Goal: Communication & Community: Share content

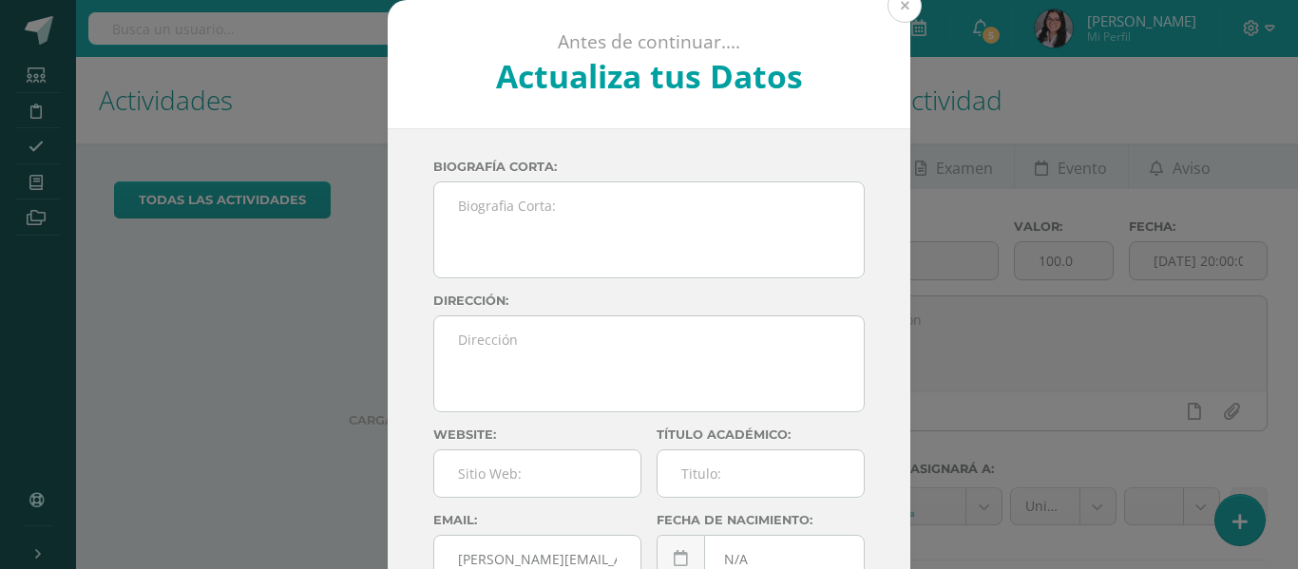
click at [896, 7] on button at bounding box center [905, 6] width 34 height 34
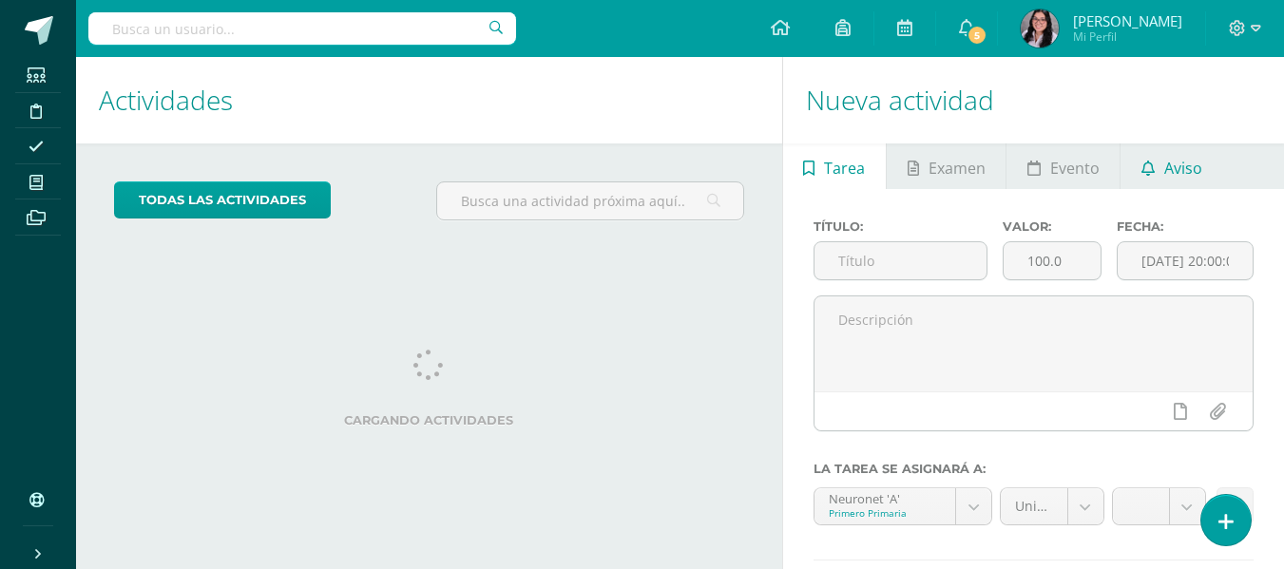
click at [1193, 168] on span "Aviso" at bounding box center [1183, 168] width 38 height 46
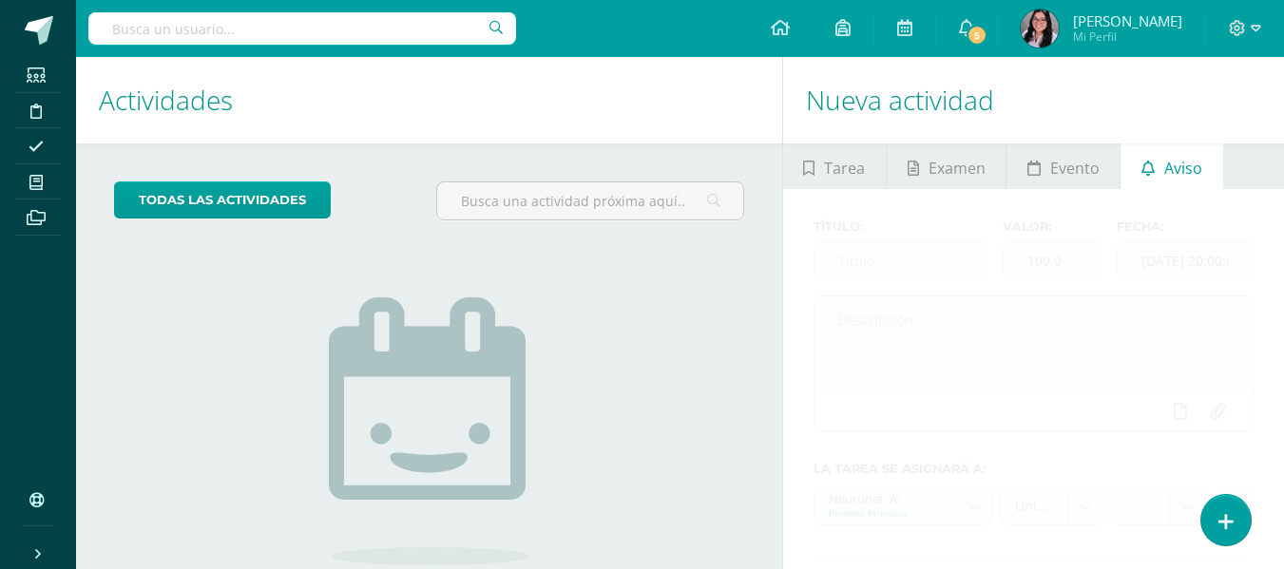
scroll to position [162, 0]
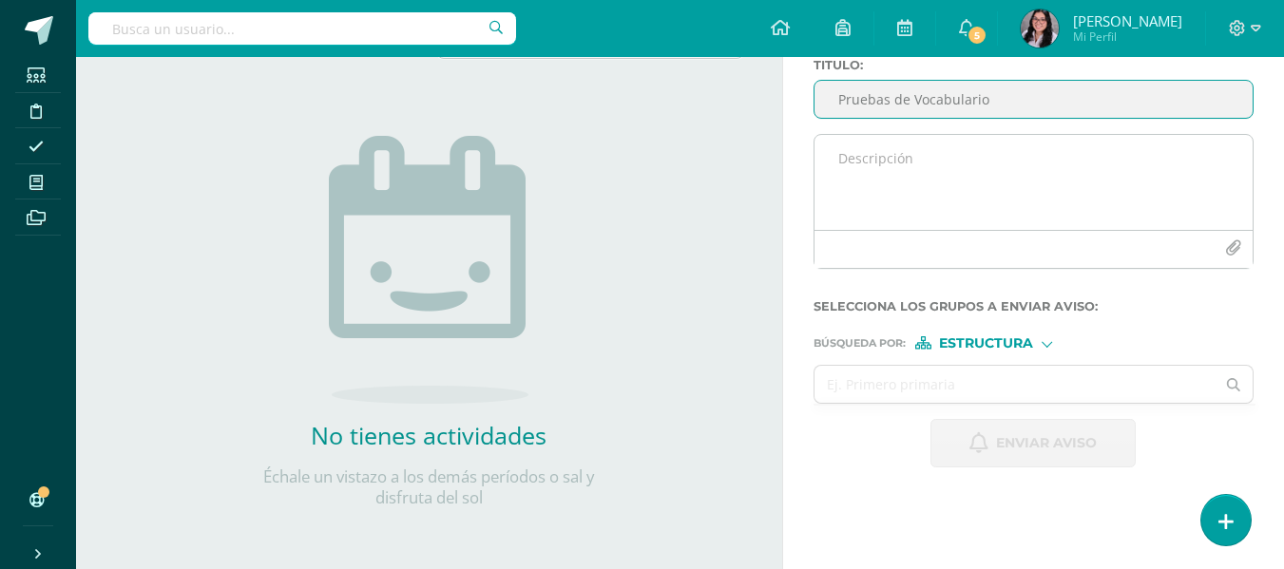
type input "Pruebas de Vocabulario"
click at [1021, 155] on textarea at bounding box center [1033, 182] width 438 height 95
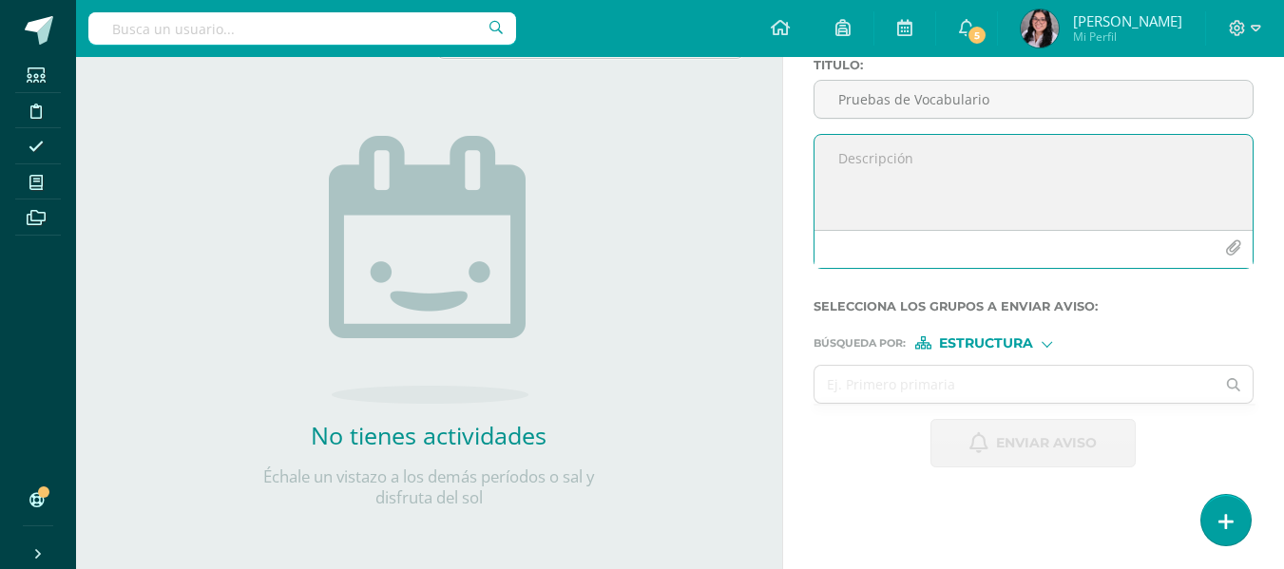
click at [1021, 155] on textarea at bounding box center [1033, 182] width 438 height 95
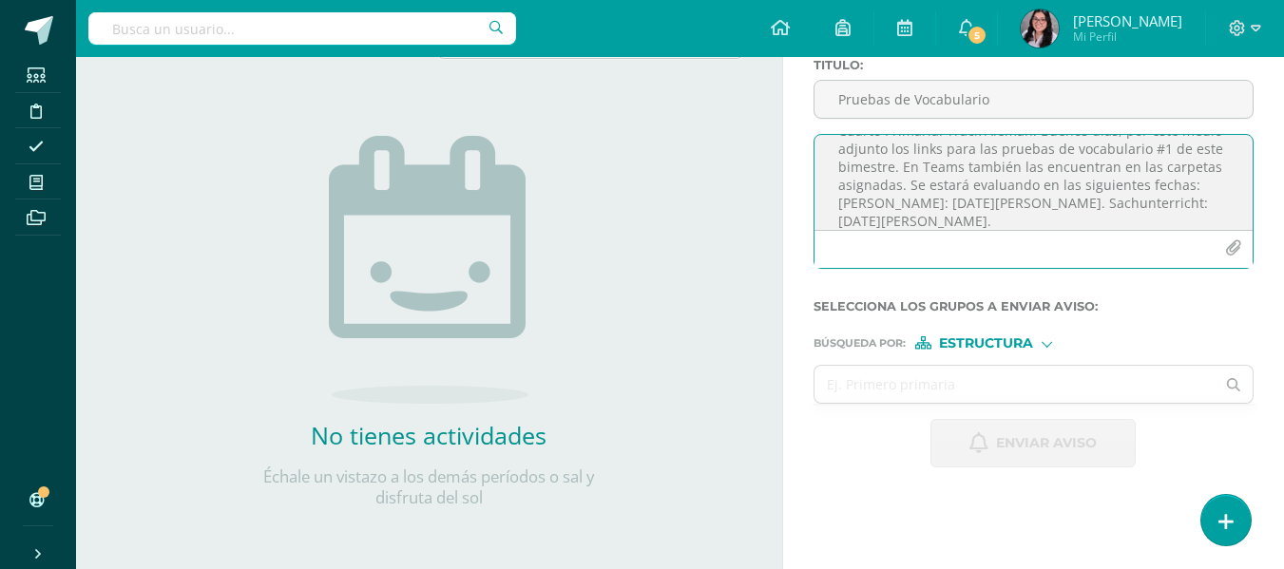
scroll to position [42, 0]
drag, startPoint x: 912, startPoint y: 215, endPoint x: 834, endPoint y: 194, distance: 80.7
click at [834, 194] on textarea "Cuarto Primaria. Track Alemán. Buenos días, por este medio adjunto los links pa…" at bounding box center [1033, 182] width 438 height 95
click at [948, 221] on textarea "Cuarto Primaria. Track Alemán. Buenos días, por este medio adjunto los links pa…" at bounding box center [1033, 182] width 438 height 95
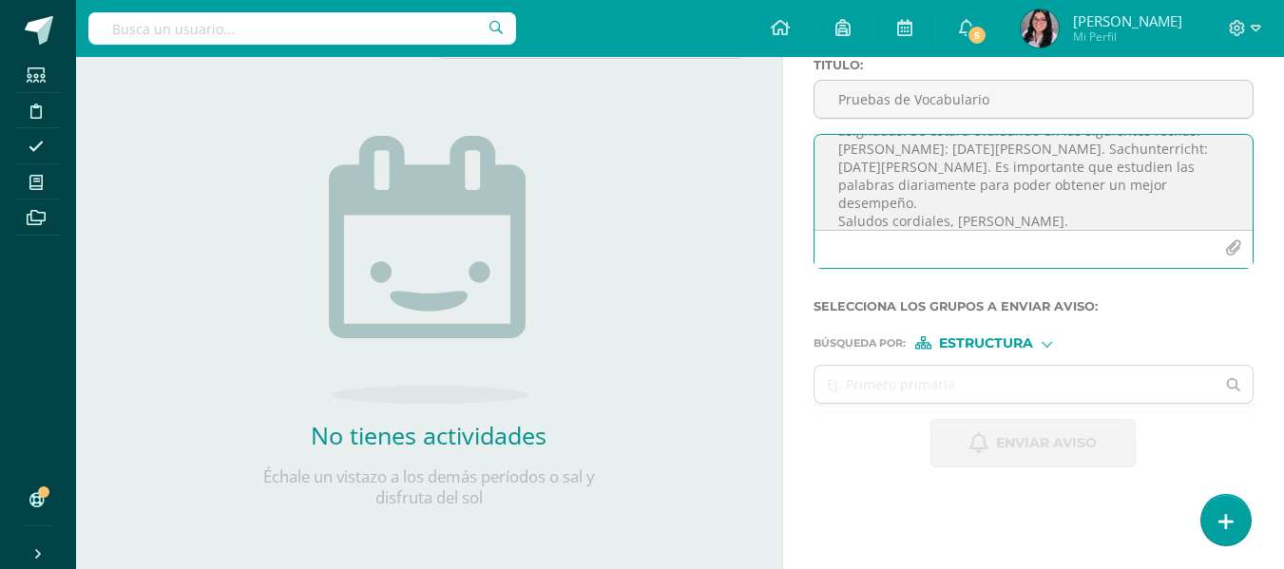
paste textarea "[URL][DOMAIN_NAME]"
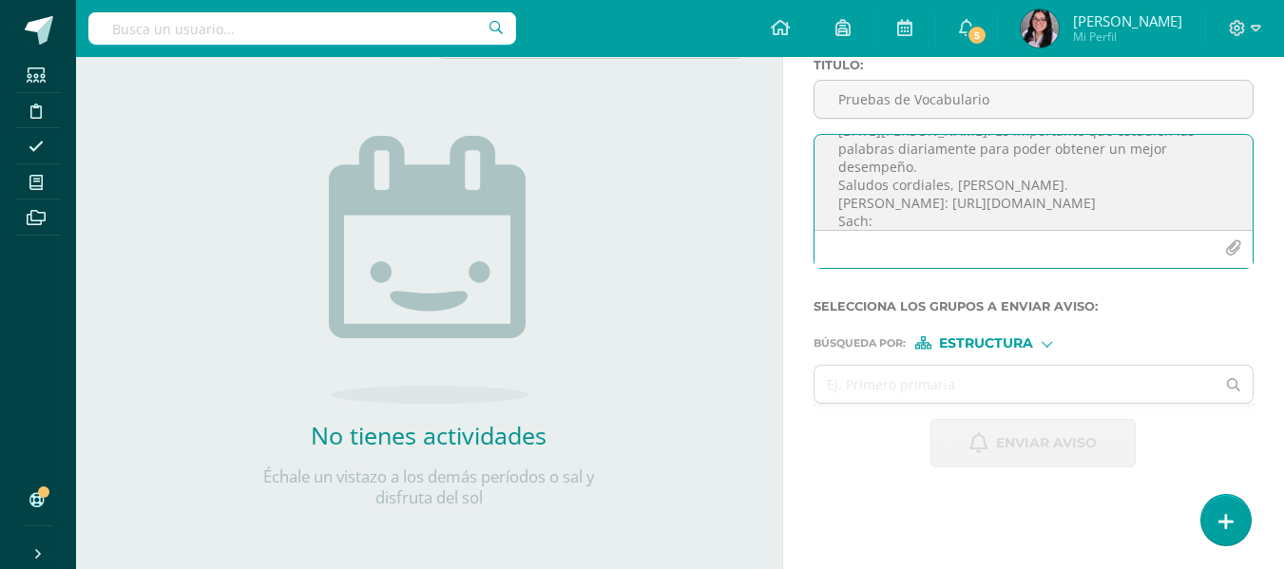
paste textarea "[URL][DOMAIN_NAME]"
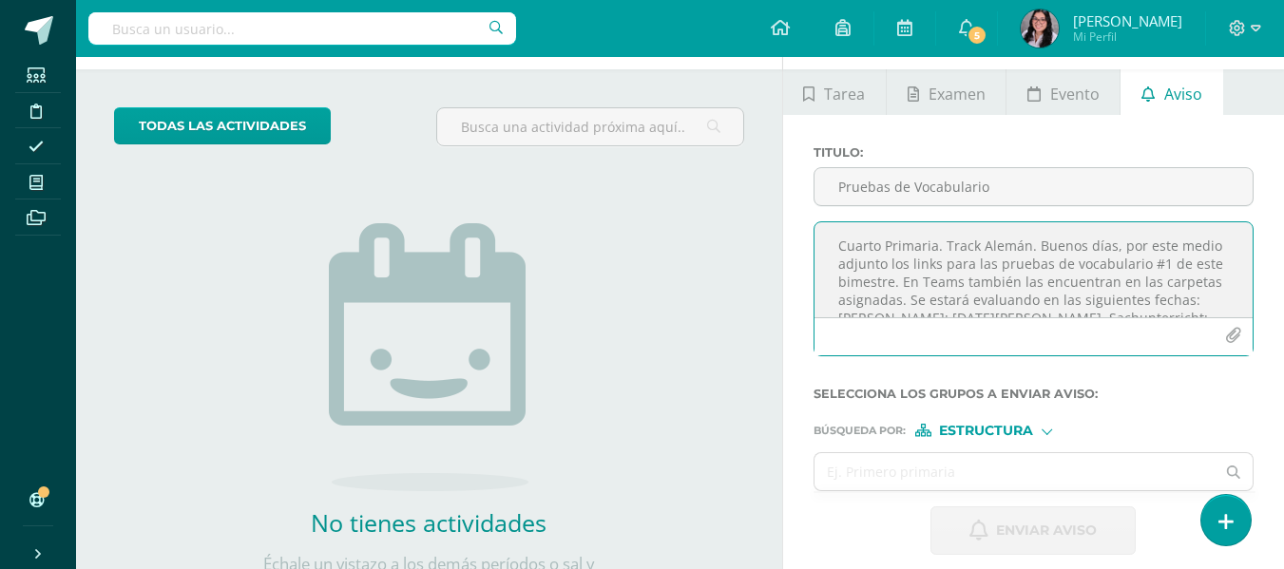
scroll to position [2, 0]
type textarea "Cuarto Primaria. Track Alemán. Buenos días, por este medio adjunto los links pa…"
